Goal: Task Accomplishment & Management: Manage account settings

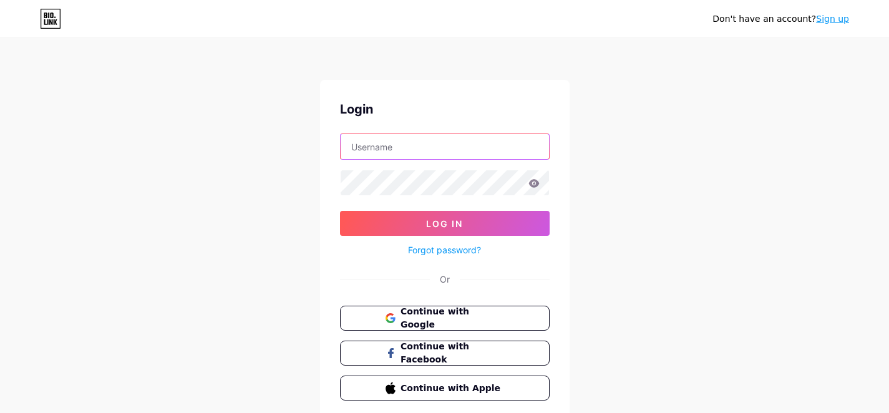
click at [360, 149] on input "text" at bounding box center [445, 146] width 208 height 25
type input "[EMAIL_ADDRESS][DOMAIN_NAME]"
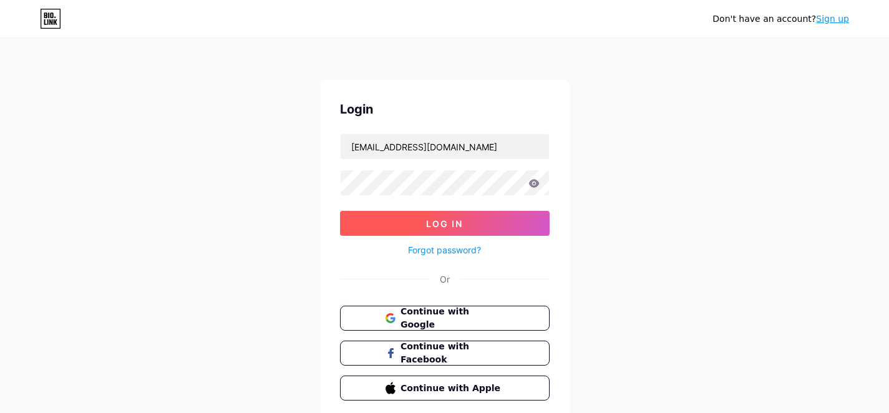
click at [447, 223] on span "Log In" at bounding box center [444, 223] width 37 height 11
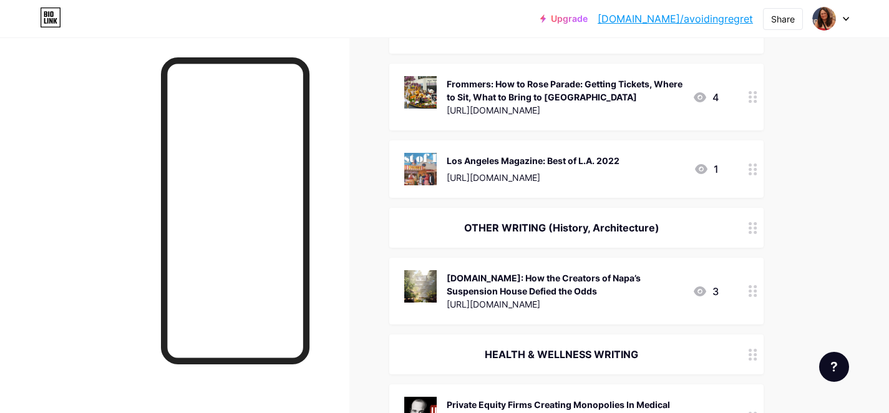
scroll to position [1280, 0]
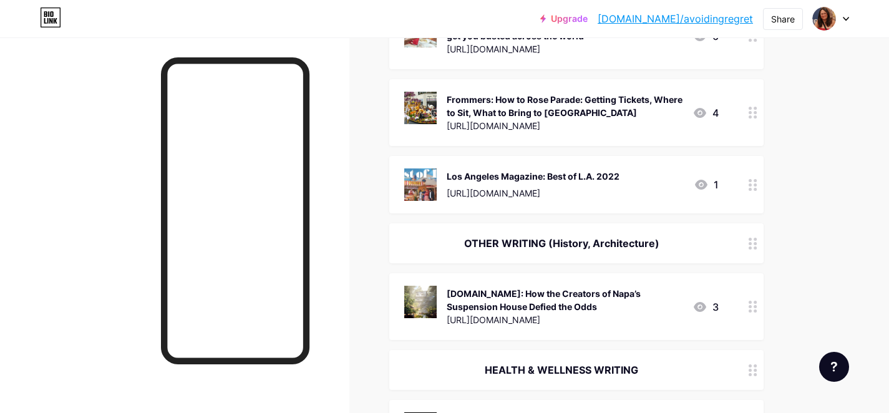
click at [643, 240] on div "OTHER WRITING (History, Architecture)" at bounding box center [561, 243] width 314 height 15
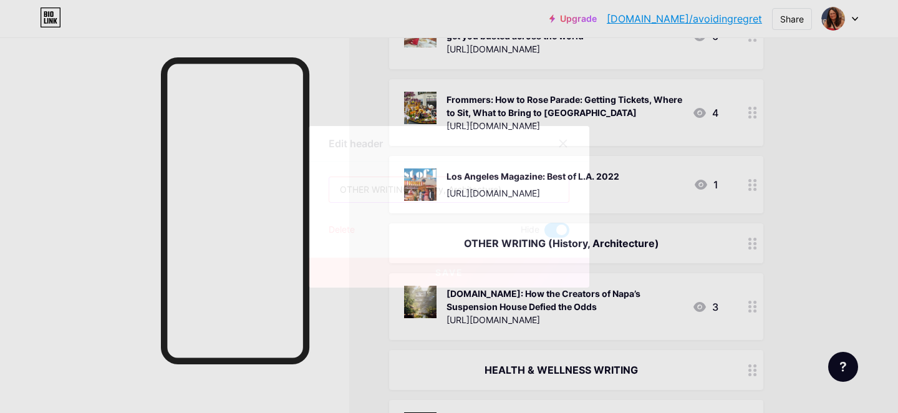
click at [498, 190] on input "OTHER WRITING (History, Architecture)" at bounding box center [449, 189] width 240 height 25
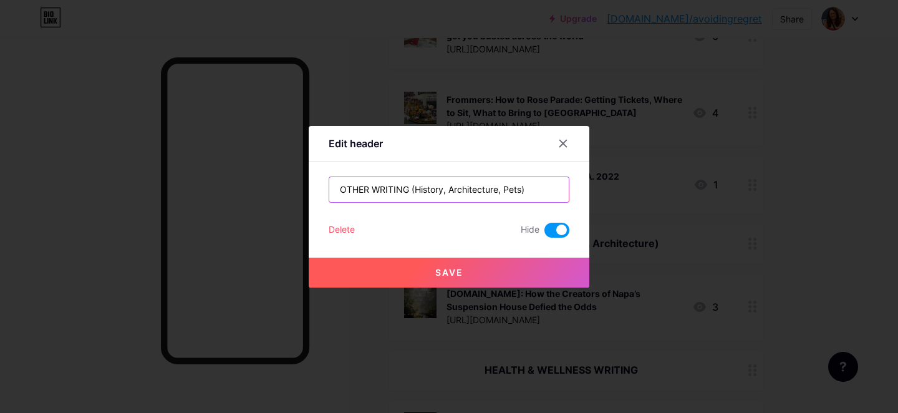
type input "OTHER WRITING (History, Architecture, Pets)"
click at [441, 271] on span "Save" at bounding box center [449, 272] width 28 height 11
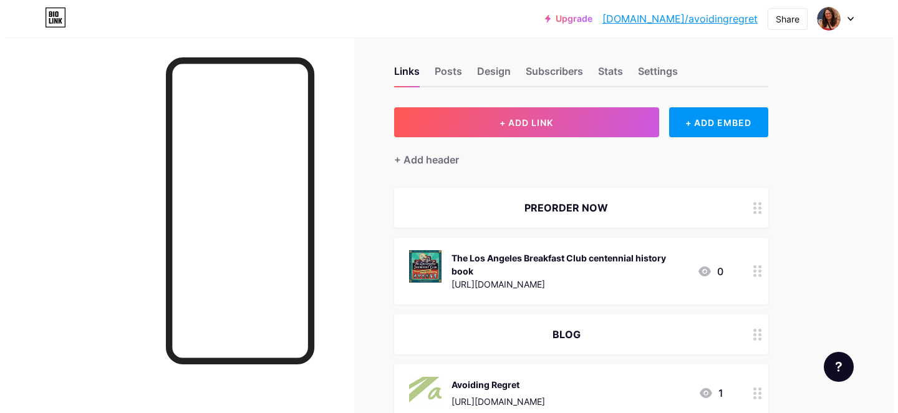
scroll to position [0, 0]
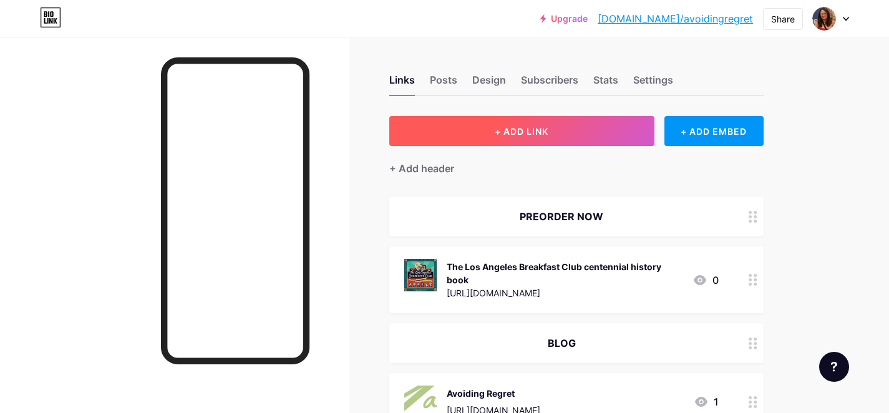
click at [467, 132] on button "+ ADD LINK" at bounding box center [521, 131] width 265 height 30
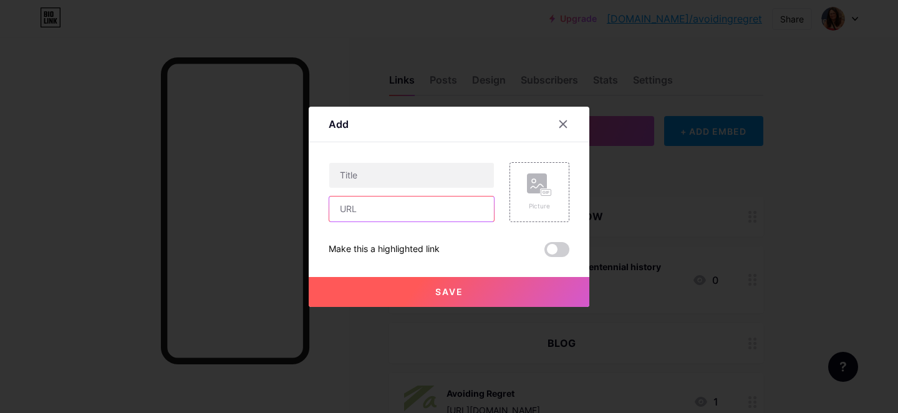
click at [387, 218] on input "text" at bounding box center [411, 208] width 165 height 25
paste input "[URL][DOMAIN_NAME]"
type input "[URL][DOMAIN_NAME]"
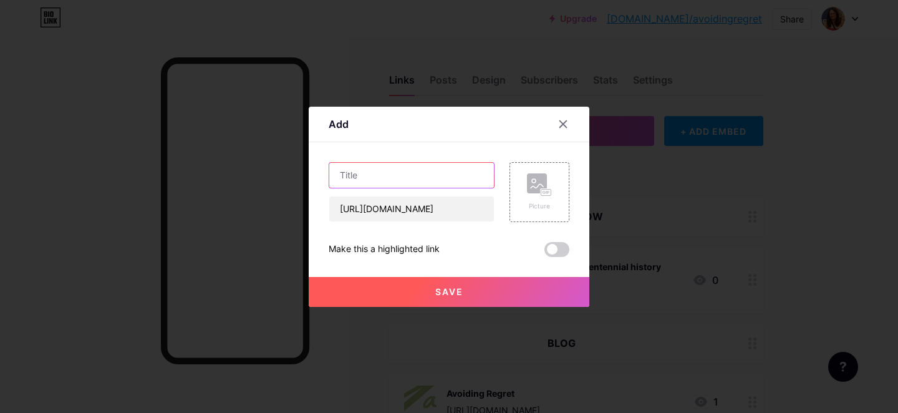
click at [419, 181] on input "text" at bounding box center [411, 175] width 165 height 25
paste input "These are the top cat names in the [GEOGRAPHIC_DATA]"
type input "Meowtel: These are the top cat names in the [GEOGRAPHIC_DATA]"
click at [531, 189] on rect at bounding box center [537, 183] width 20 height 20
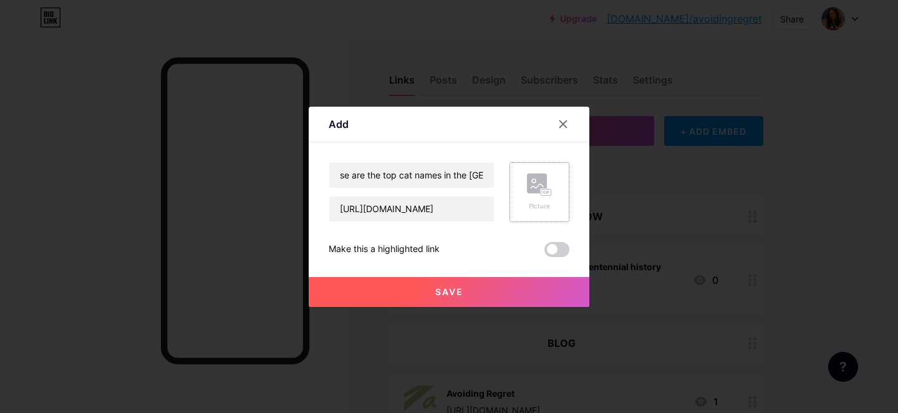
scroll to position [0, 0]
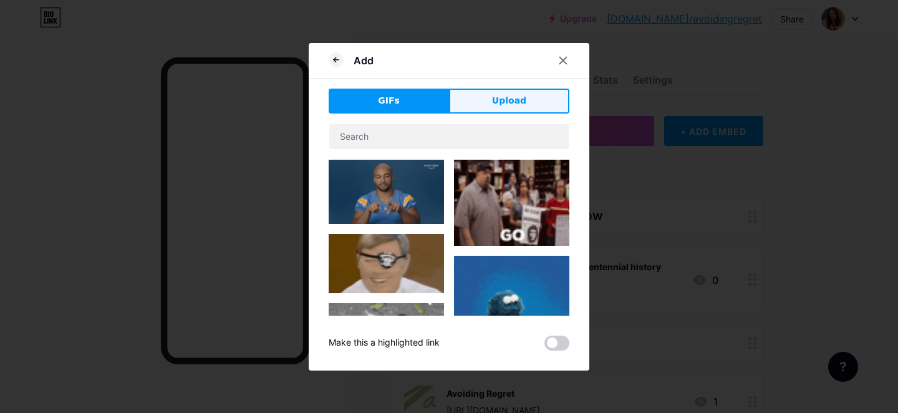
click at [506, 105] on span "Upload" at bounding box center [509, 100] width 34 height 13
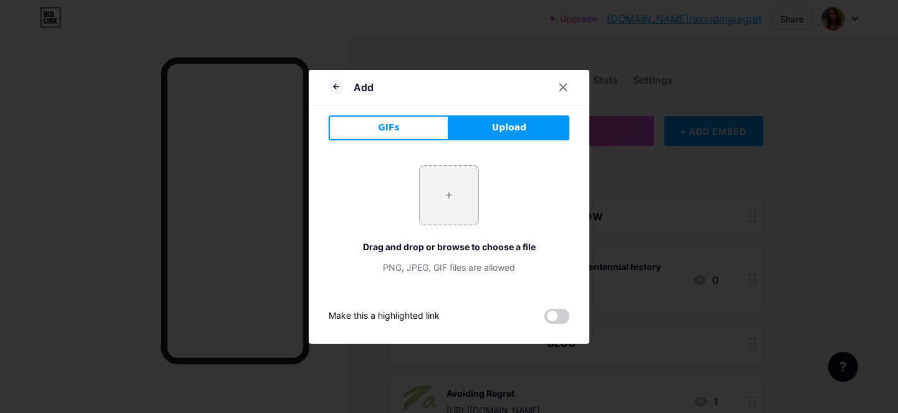
click at [443, 195] on input "file" at bounding box center [449, 195] width 59 height 59
type input "C:\fakepath\meowtel.svg"
click at [561, 87] on icon at bounding box center [563, 87] width 10 height 10
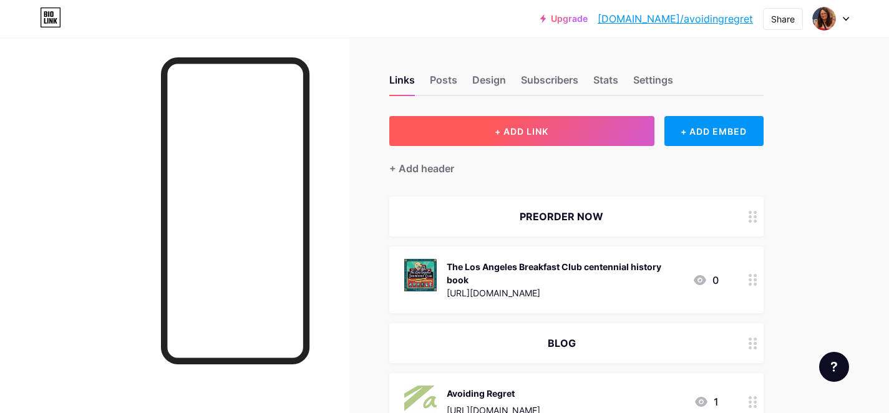
click at [499, 137] on button "+ ADD LINK" at bounding box center [521, 131] width 265 height 30
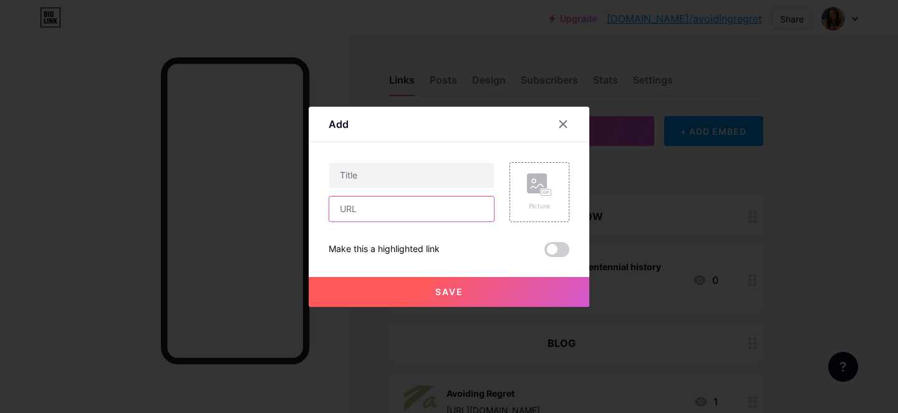
click at [392, 217] on input "text" at bounding box center [411, 208] width 165 height 25
paste input "These are the top cat names in the [GEOGRAPHIC_DATA]"
type input "These are the top cat names in the [GEOGRAPHIC_DATA]"
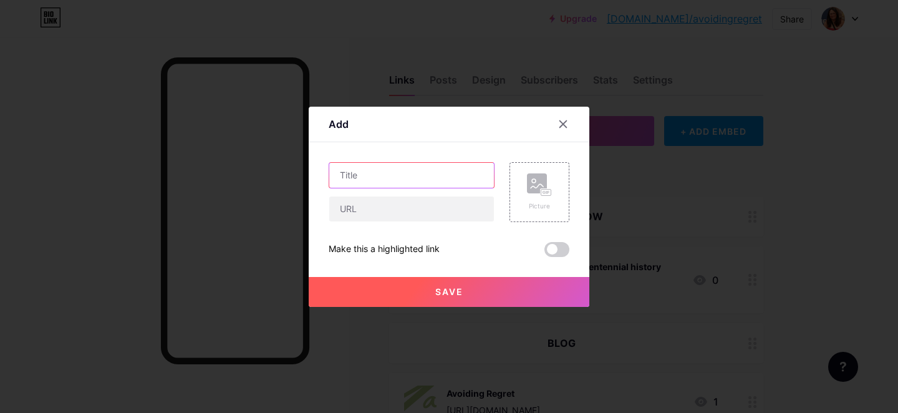
click at [372, 178] on input "text" at bounding box center [411, 175] width 165 height 25
paste input "These are the top cat names in the [GEOGRAPHIC_DATA]"
type input "Meowtel: These are the top cat names in the [GEOGRAPHIC_DATA]"
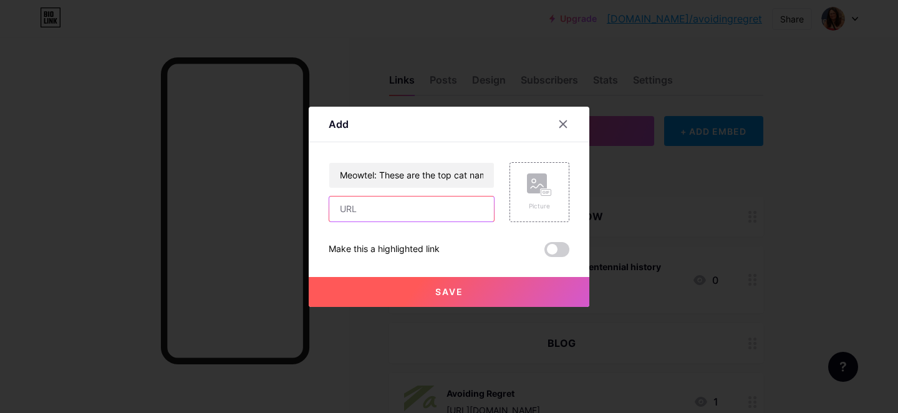
click at [415, 205] on input "text" at bounding box center [411, 208] width 165 height 25
paste input "[URL][DOMAIN_NAME]"
type input "[URL][DOMAIN_NAME]"
click at [528, 191] on rect at bounding box center [537, 183] width 20 height 20
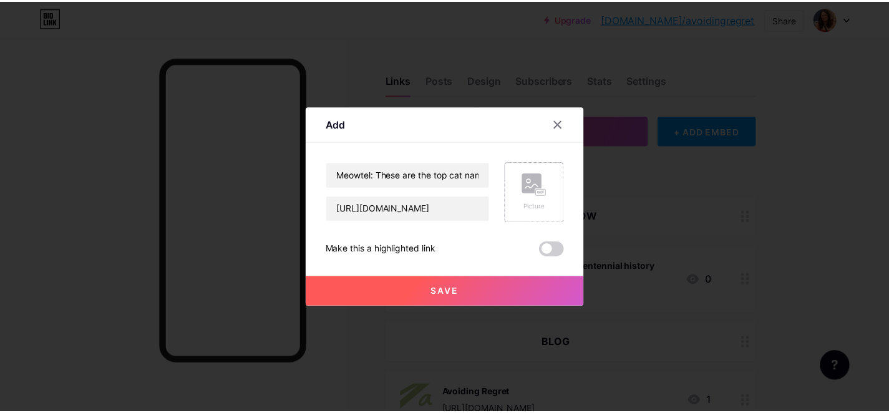
scroll to position [0, 0]
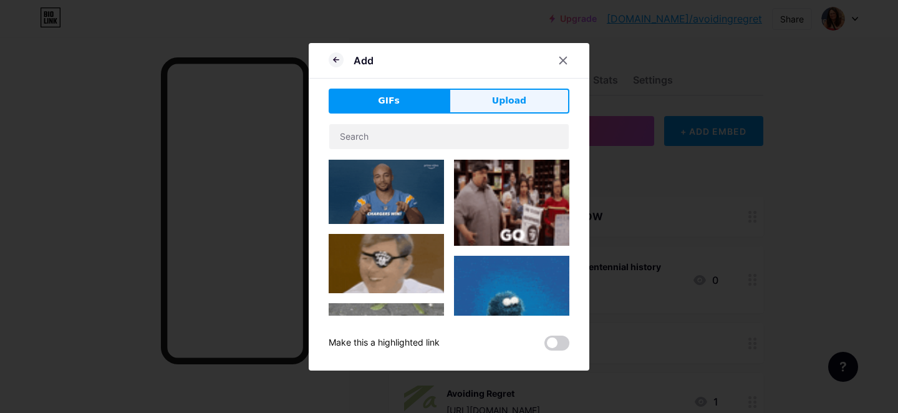
click at [490, 107] on button "Upload" at bounding box center [509, 101] width 120 height 25
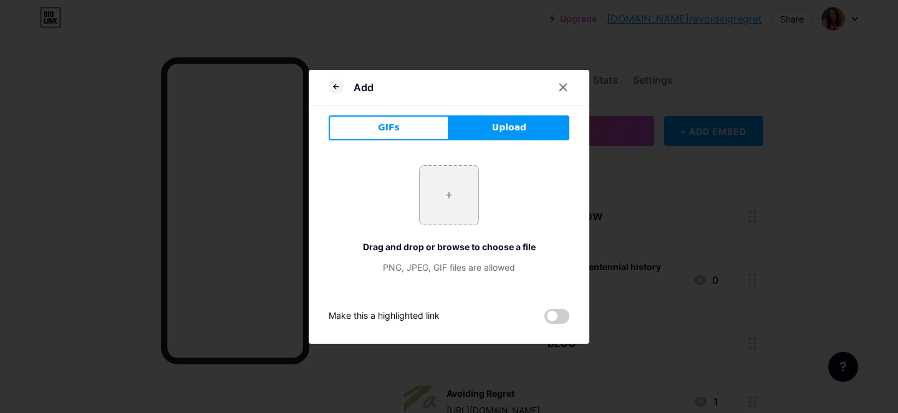
click at [430, 199] on input "file" at bounding box center [449, 195] width 59 height 59
type input "C:\fakepath\Screenshot [DATE] 11.23.28 PM.png"
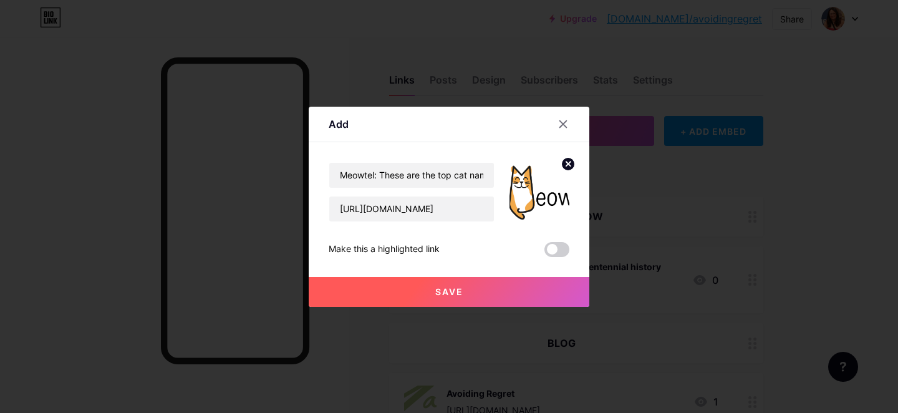
click at [441, 286] on span "Save" at bounding box center [449, 291] width 28 height 11
